Goal: Task Accomplishment & Management: Manage account settings

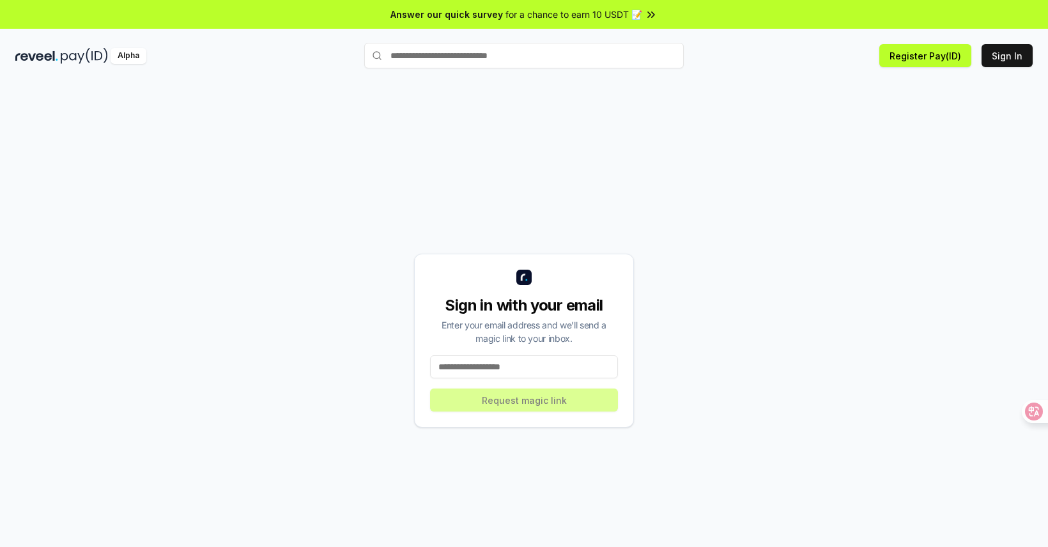
click at [714, 227] on div "Sign in with your email Enter your email address and we’ll send a magic link to…" at bounding box center [523, 341] width 1017 height 486
click at [500, 378] on input at bounding box center [524, 366] width 188 height 23
type input "**********"
click at [533, 402] on button "Request magic link" at bounding box center [524, 399] width 188 height 23
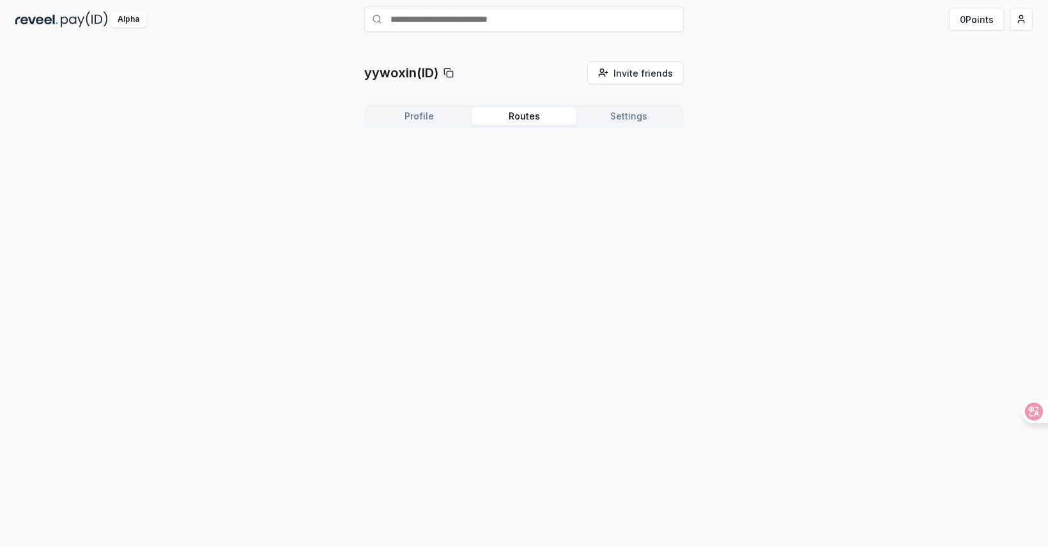
scroll to position [36, 0]
click at [525, 118] on button "Routes" at bounding box center [523, 116] width 105 height 18
click at [629, 118] on button "Settings" at bounding box center [628, 116] width 105 height 18
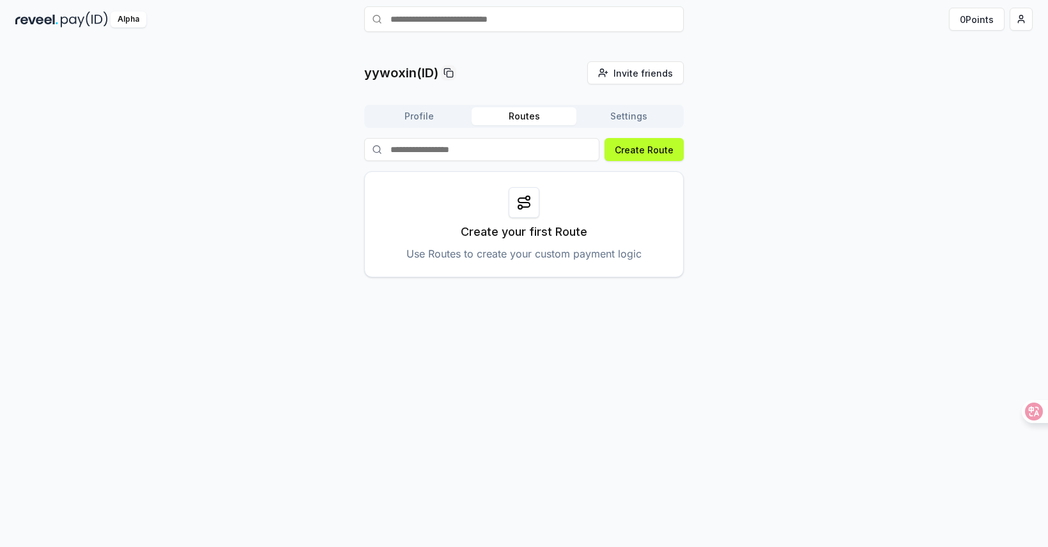
click at [543, 120] on button "Routes" at bounding box center [523, 116] width 105 height 18
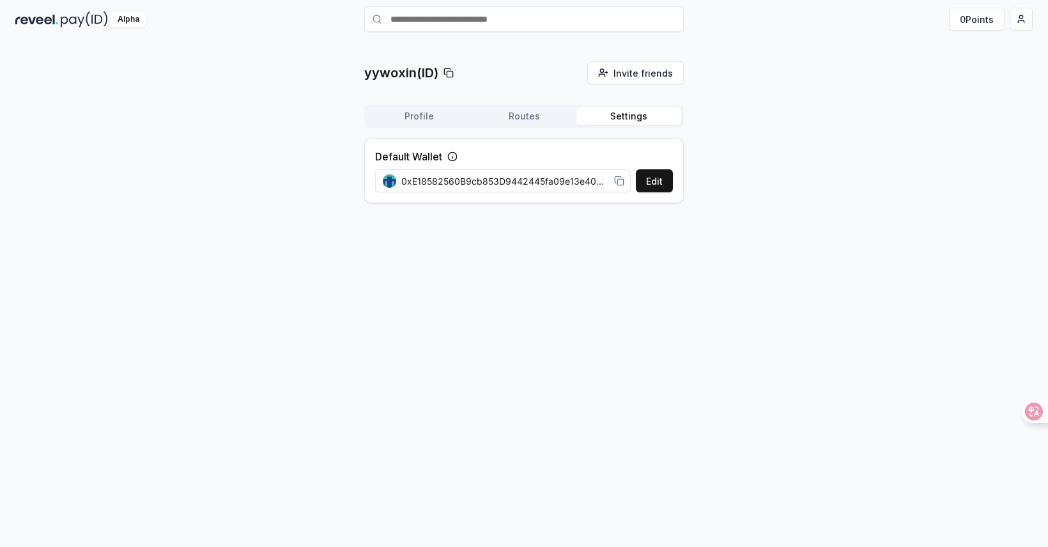
click at [608, 107] on button "Settings" at bounding box center [628, 116] width 105 height 18
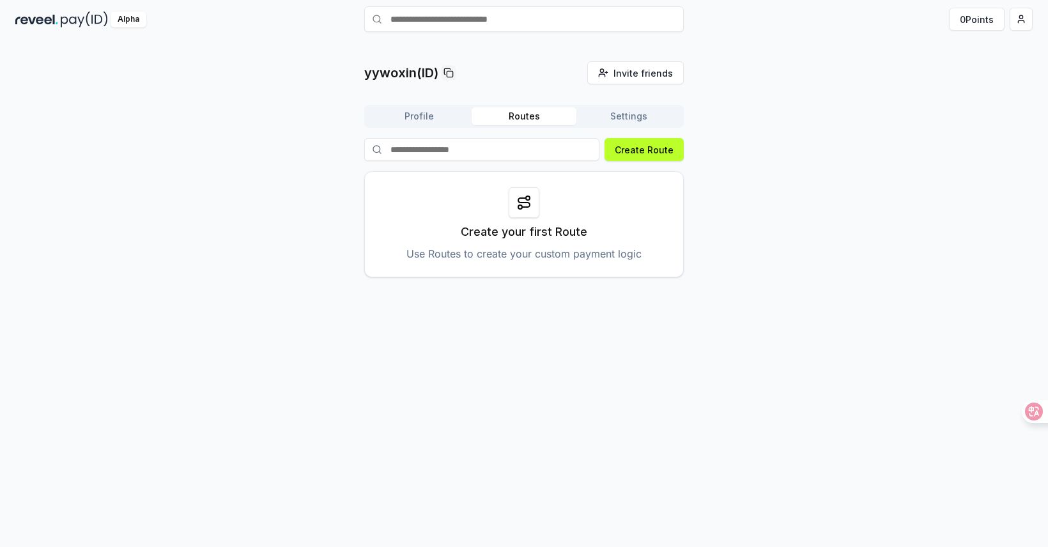
click at [507, 117] on button "Routes" at bounding box center [523, 116] width 105 height 18
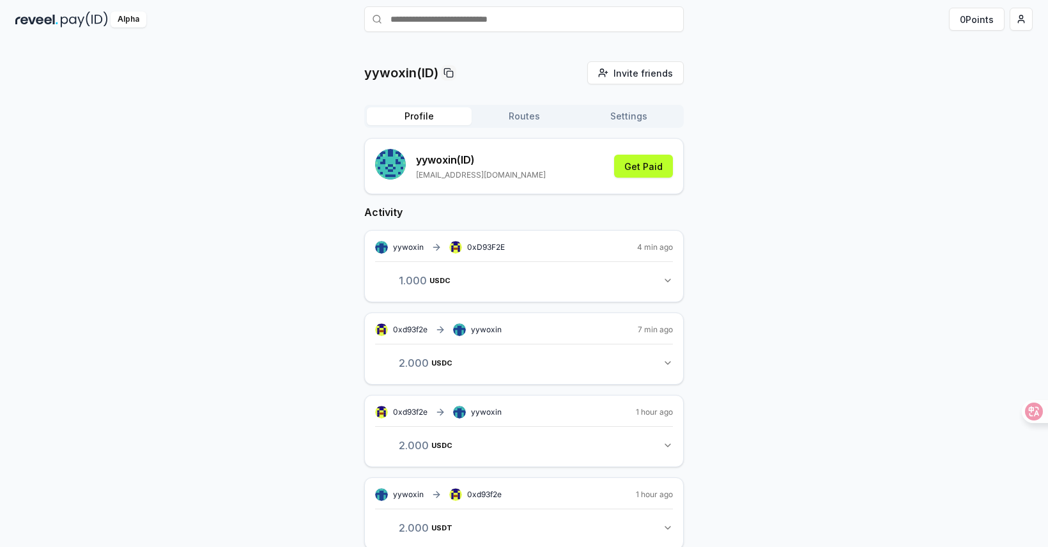
click at [405, 119] on button "Profile" at bounding box center [419, 116] width 105 height 18
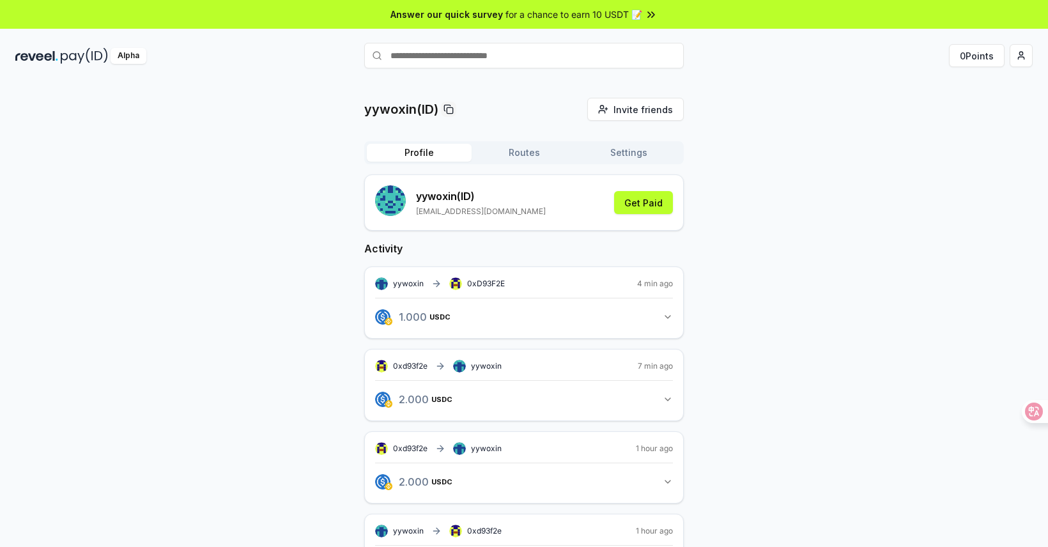
click at [657, 311] on button "1.000 USDC 1 USDC" at bounding box center [524, 317] width 298 height 22
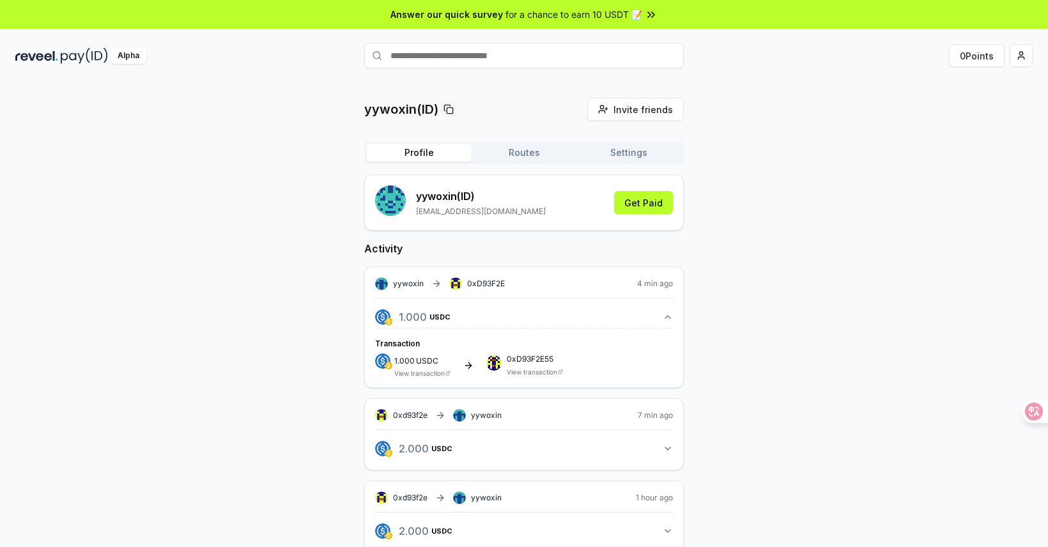
click at [516, 149] on button "Routes" at bounding box center [523, 153] width 105 height 18
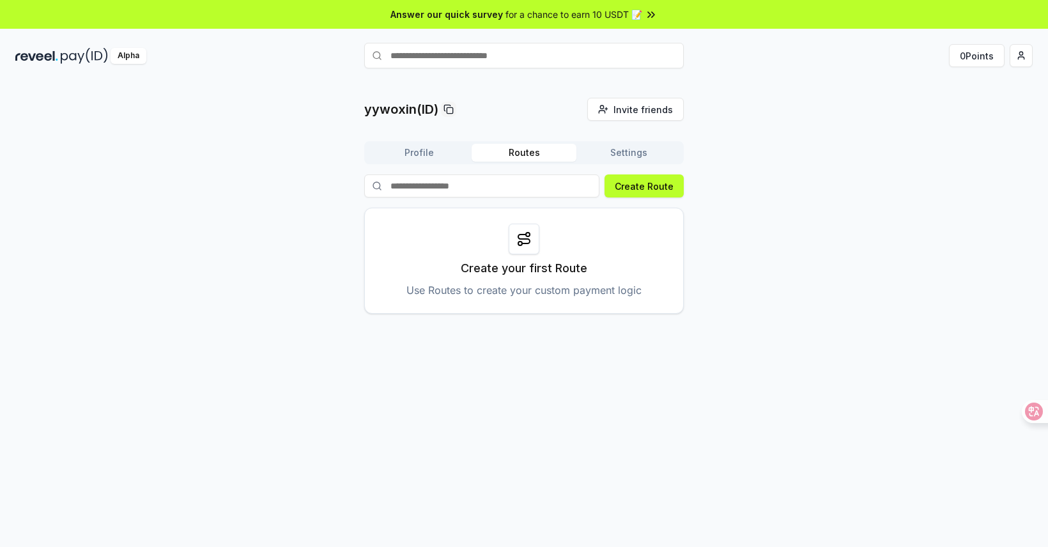
click at [520, 245] on circle at bounding box center [520, 243] width 4 height 4
click at [524, 234] on icon at bounding box center [523, 238] width 11 height 9
click at [636, 183] on button "Create Route" at bounding box center [643, 185] width 79 height 23
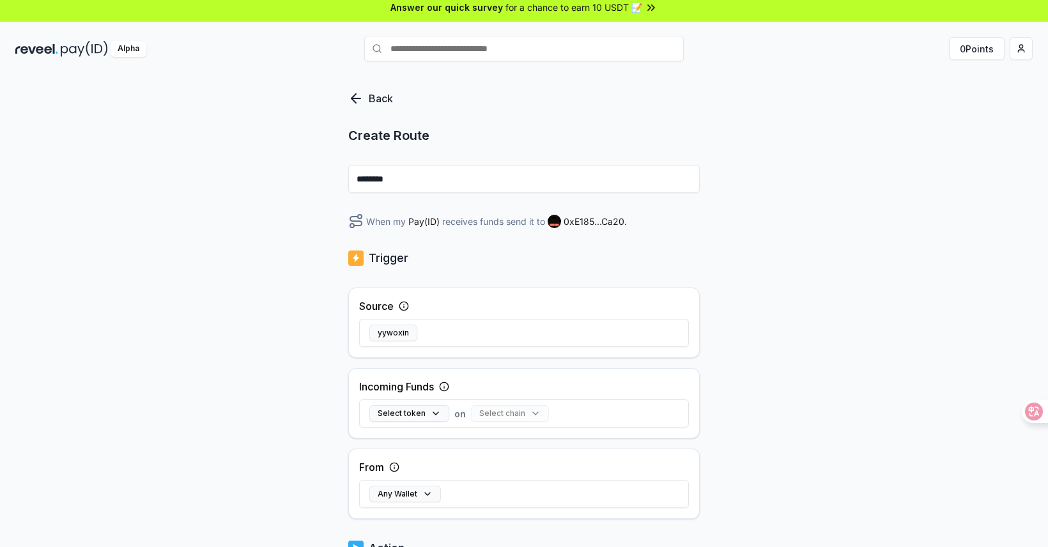
scroll to position [9, 0]
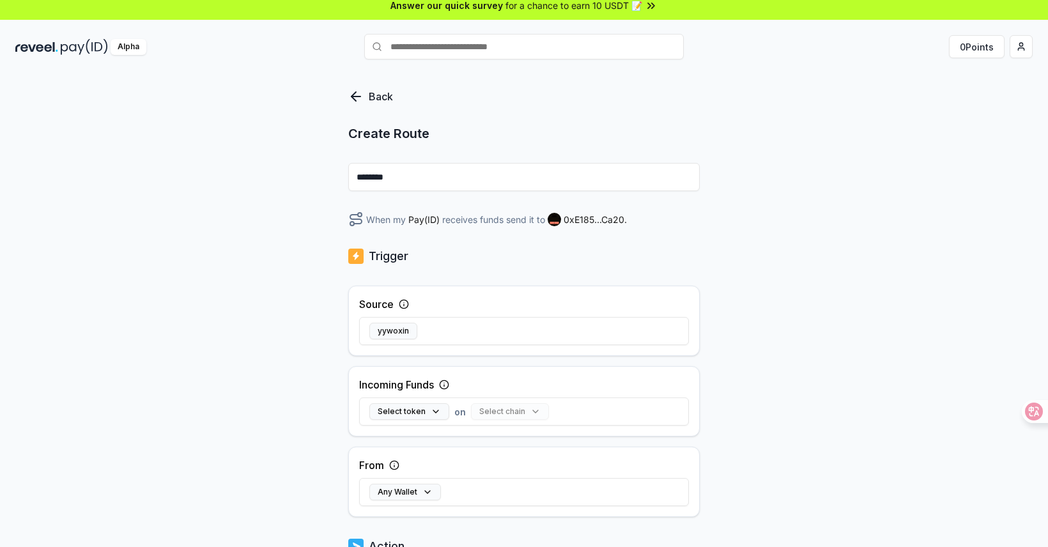
click at [354, 92] on icon at bounding box center [355, 96] width 15 height 15
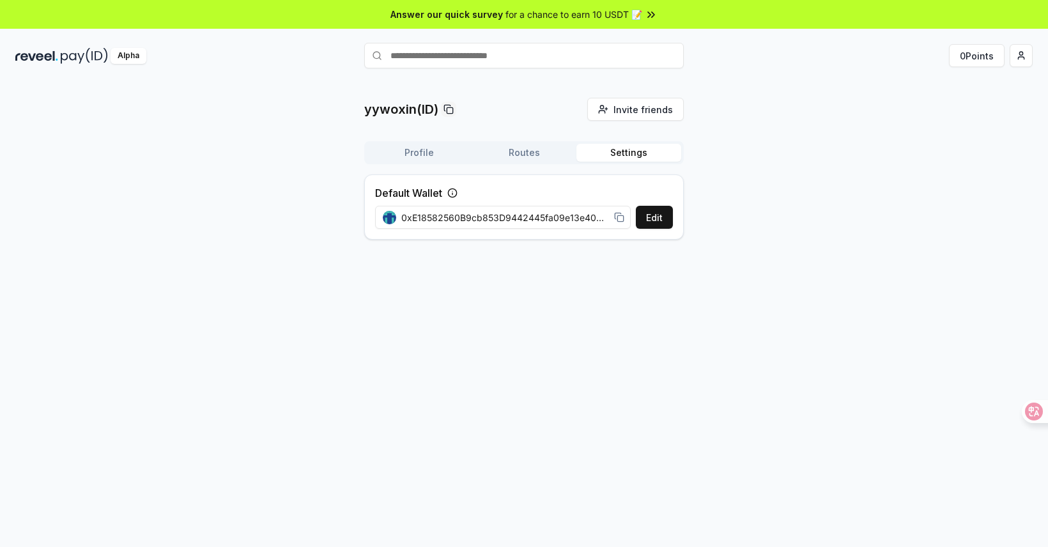
click at [604, 148] on button "Settings" at bounding box center [628, 153] width 105 height 18
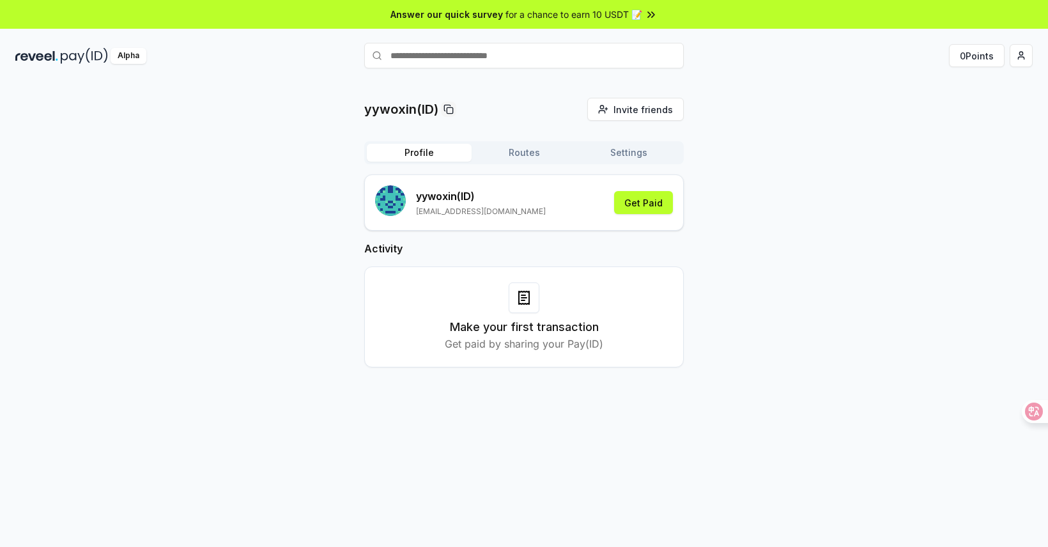
click at [433, 146] on button "Profile" at bounding box center [419, 153] width 105 height 18
